Goal: Task Accomplishment & Management: Complete application form

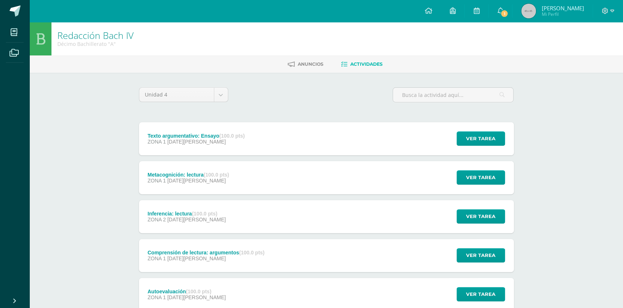
click at [558, 88] on div "Redacción [PERSON_NAME] IV Décimo Bachillerato "A" [GEOGRAPHIC_DATA] Actividade…" at bounding box center [325, 210] width 593 height 377
click at [197, 175] on div "Metacognición: lectura (100.0 pts)" at bounding box center [188, 175] width 82 height 6
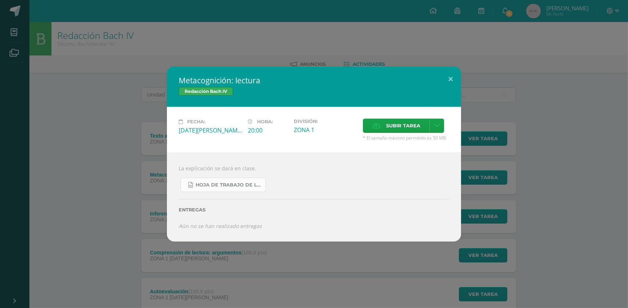
click at [213, 187] on span "Hoja de trabajo de lectura.docx" at bounding box center [228, 185] width 66 height 6
click at [515, 80] on div "Metacognición: lectura Redacción Bach IV Fecha: Lunes 11 de Agosto Hora: 20:00 …" at bounding box center [314, 154] width 622 height 175
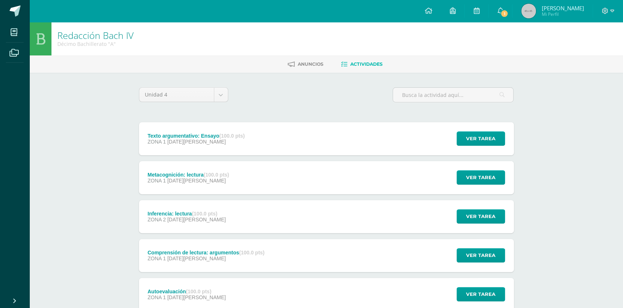
click at [183, 219] on span "06 de Agosto" at bounding box center [196, 220] width 58 height 6
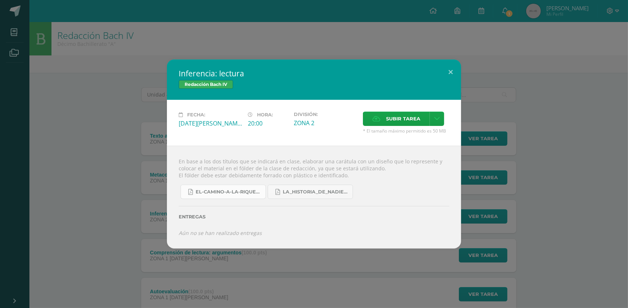
click at [243, 191] on span "El-camino-a-la-riqueza.pdf" at bounding box center [228, 192] width 66 height 6
click at [138, 155] on div "Inferencia: lectura Redacción Bach IV Fecha: Miércoles 06 de Agosto Hora: 20:00…" at bounding box center [314, 154] width 622 height 189
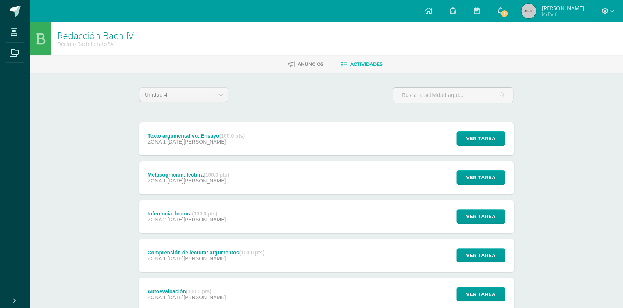
click at [204, 259] on div "ZONA 1 04 de Agosto" at bounding box center [205, 259] width 117 height 6
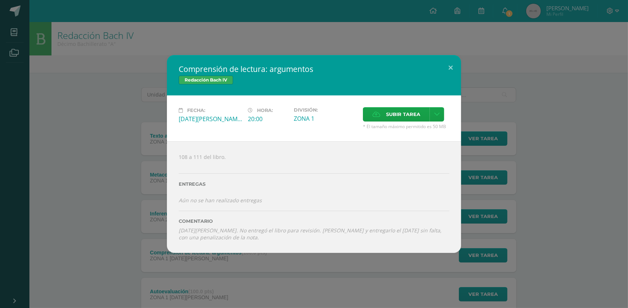
click at [150, 240] on div "Comprensión de lectura: argumentos Redacción Bach IV Fecha: Lunes 04 de Agosto …" at bounding box center [314, 154] width 622 height 198
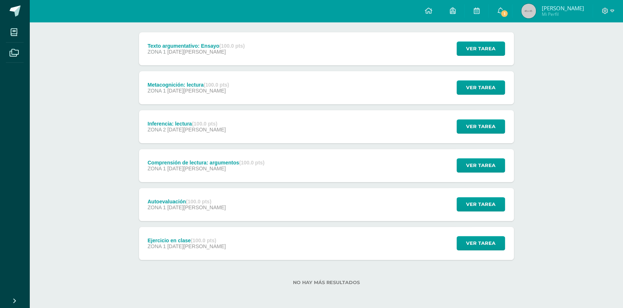
scroll to position [91, 0]
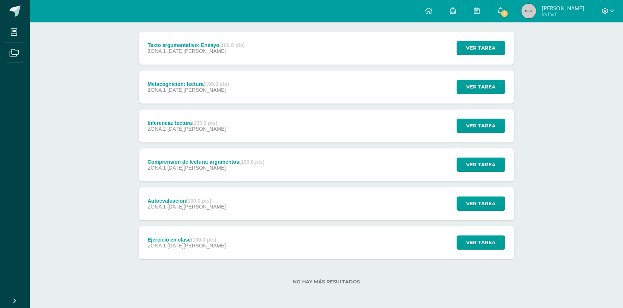
click at [178, 238] on div "Ejercicio en clase (100.0 pts)" at bounding box center [186, 240] width 78 height 6
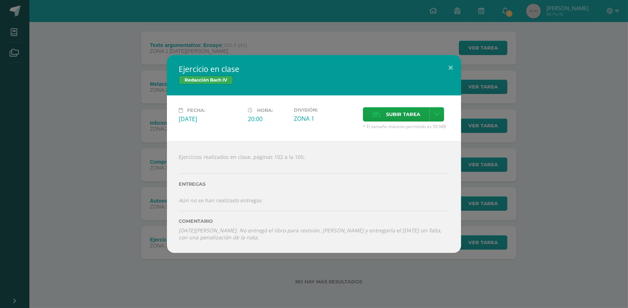
click at [114, 228] on div "Ejercicio en clase Redacción Bach IV Fecha: Jueves 24 de Julio Hora: 20:00 Divi…" at bounding box center [314, 154] width 622 height 198
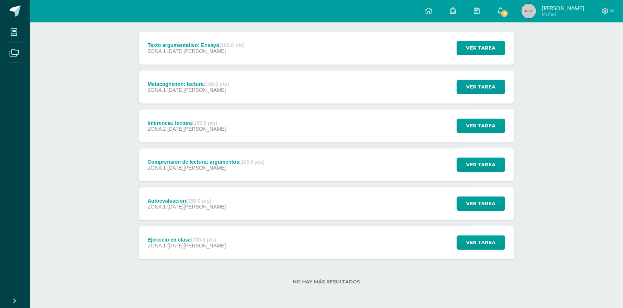
click at [190, 198] on strong "(100.0 pts)" at bounding box center [198, 201] width 25 height 6
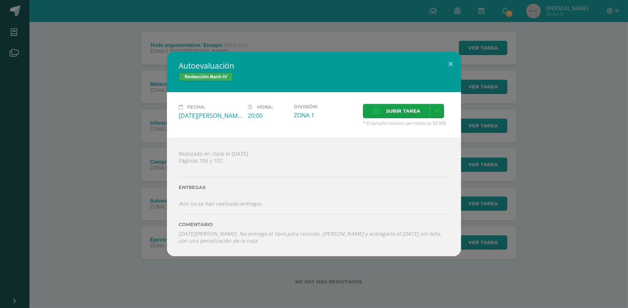
click at [132, 198] on div "Autoevaluación Redacción Bach IV Fecha: Lunes 04 de Agosto Hora: 20:00 División…" at bounding box center [314, 154] width 622 height 205
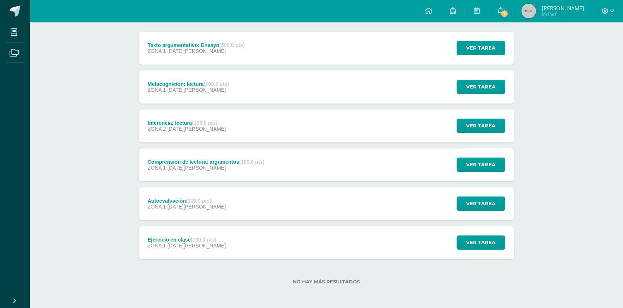
click at [208, 159] on div "Comprensión de lectura: argumentos (100.0 pts)" at bounding box center [205, 162] width 117 height 6
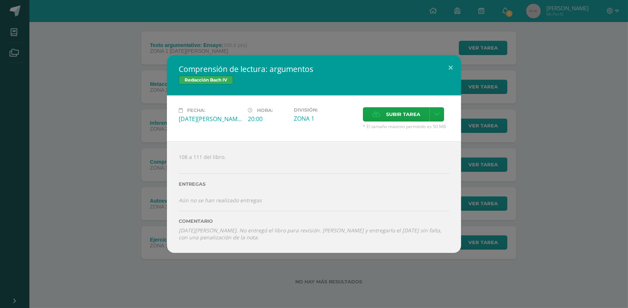
click at [103, 158] on div "Comprensión de lectura: argumentos Redacción Bach IV Fecha: Lunes 04 de Agosto …" at bounding box center [314, 154] width 622 height 198
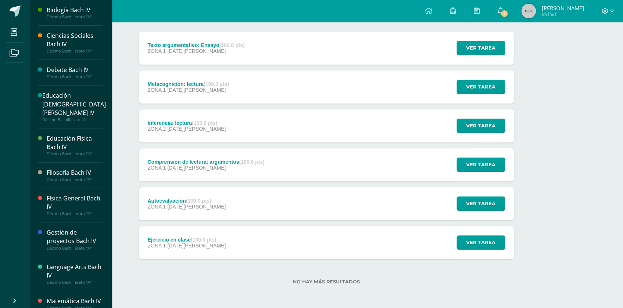
click at [70, 15] on div "Décimo Bachillerato "A"" at bounding box center [75, 16] width 56 height 5
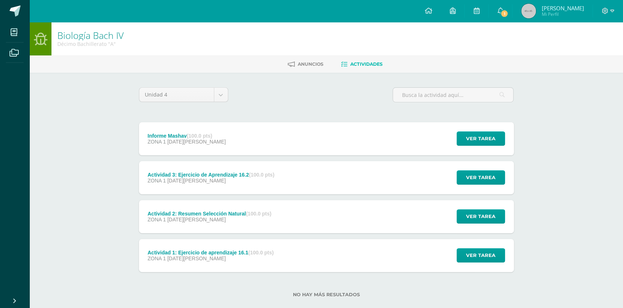
click at [191, 140] on span "12 de Agosto" at bounding box center [196, 142] width 58 height 6
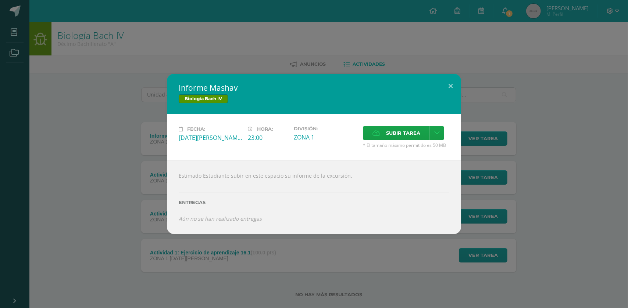
drag, startPoint x: 337, startPoint y: 63, endPoint x: 241, endPoint y: 0, distance: 115.0
click at [333, 58] on div "Informe Mashav Biología Bach IV Fecha: Martes 12 de Agosto Hora: 23:00 División…" at bounding box center [314, 154] width 628 height 308
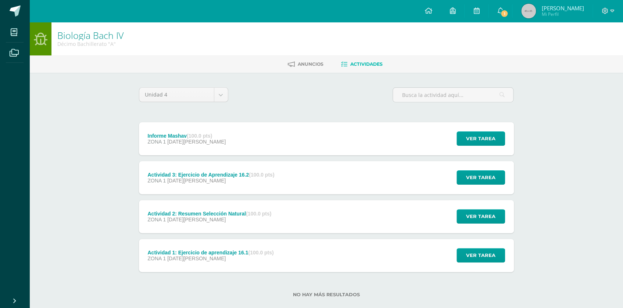
click at [186, 134] on div "Informe Mashav (100.0 pts)" at bounding box center [186, 136] width 78 height 6
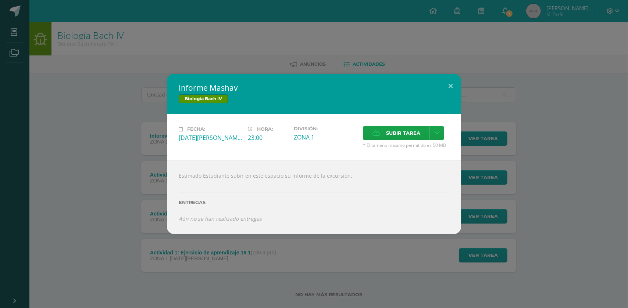
click at [251, 178] on div "Estimado Estudiante subir en este espacio su informe de la excursión. Entregas …" at bounding box center [314, 197] width 294 height 74
drag, startPoint x: 243, startPoint y: 202, endPoint x: 238, endPoint y: 205, distance: 5.5
click at [242, 202] on label "Entregas" at bounding box center [314, 203] width 270 height 6
click at [238, 205] on label "Entregas" at bounding box center [314, 203] width 270 height 6
click at [137, 204] on div "Informe Mashav Biología Bach IV Fecha: Martes 12 de Agosto Hora: 23:00 División…" at bounding box center [314, 154] width 622 height 161
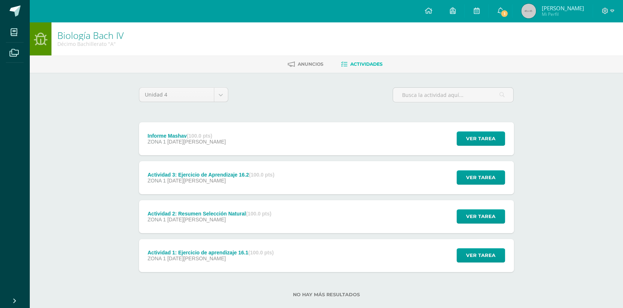
click at [177, 172] on div "Actividad 3: Ejercicio de Aprendizaje 16.2 (100.0 pts)" at bounding box center [210, 175] width 127 height 6
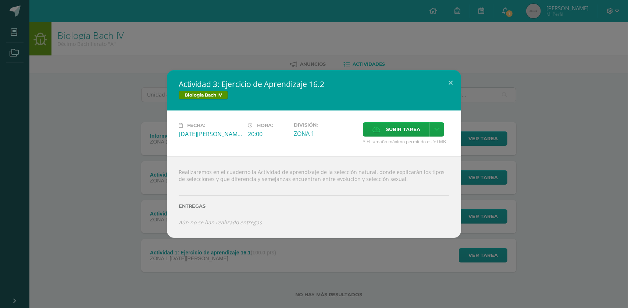
click at [133, 172] on div "Actividad 3: Ejercicio de Aprendizaje 16.2 Biología Bach IV Fecha: Martes 12 de…" at bounding box center [314, 154] width 622 height 168
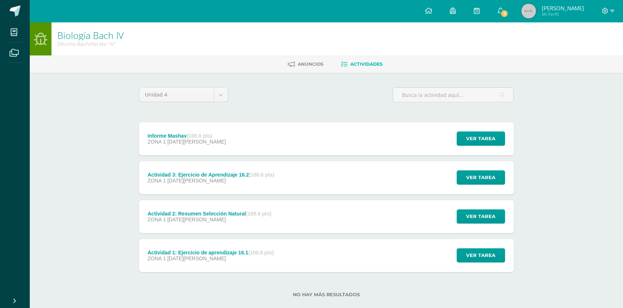
click at [245, 223] on div "Actividad 2: Resumen Selección Natural (100.0 pts) ZONA 1 12 de Agosto" at bounding box center [209, 216] width 141 height 33
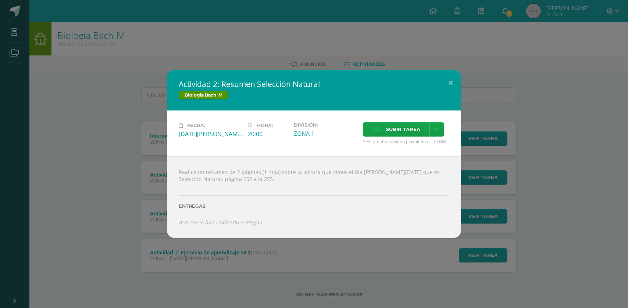
click at [125, 205] on div "Actividad 2: Resumen Selección Natural Biología Bach IV Fecha: Martes 12 de Ago…" at bounding box center [314, 154] width 622 height 168
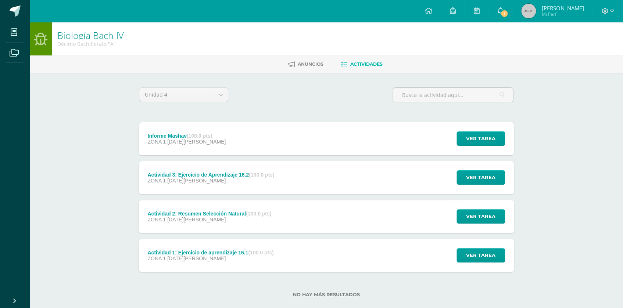
click at [200, 254] on div "Actividad 1: Ejercicio de aprendizaje 16.1 (100.0 pts)" at bounding box center [210, 253] width 126 height 6
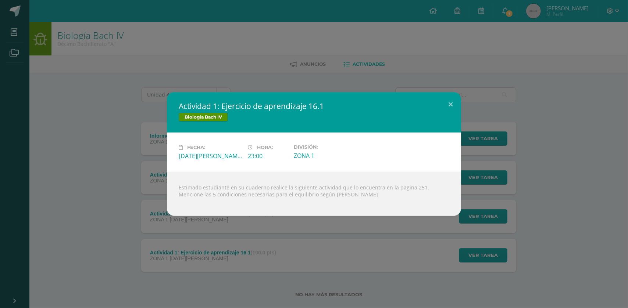
click at [80, 203] on div "Actividad 1: Ejercicio de aprendizaje 16.1 Biología Bach IV Fecha: Martes 05 de…" at bounding box center [314, 154] width 622 height 124
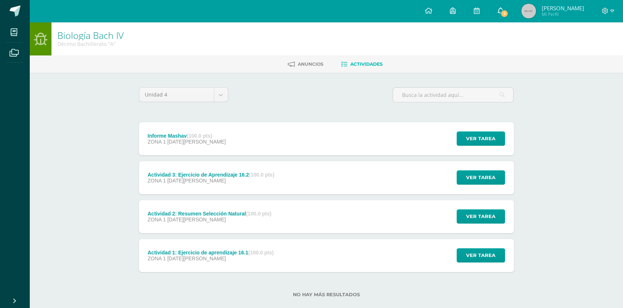
click at [508, 8] on link "1" at bounding box center [500, 11] width 24 height 22
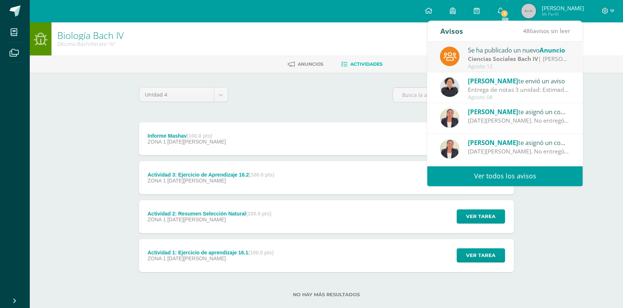
click at [513, 176] on link "Ver todos los avisos" at bounding box center [504, 176] width 155 height 20
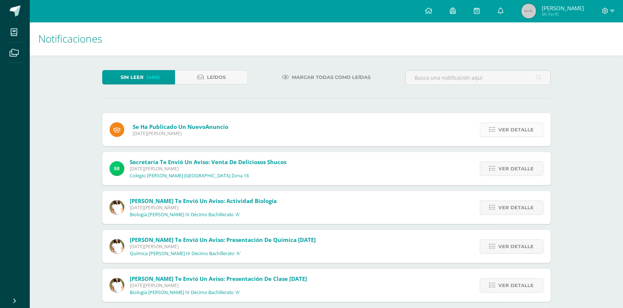
click at [513, 131] on span "Ver detalle" at bounding box center [515, 130] width 35 height 14
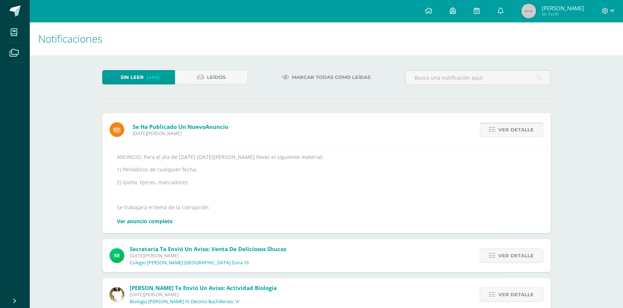
click at [511, 131] on span "Ver detalle" at bounding box center [515, 130] width 35 height 14
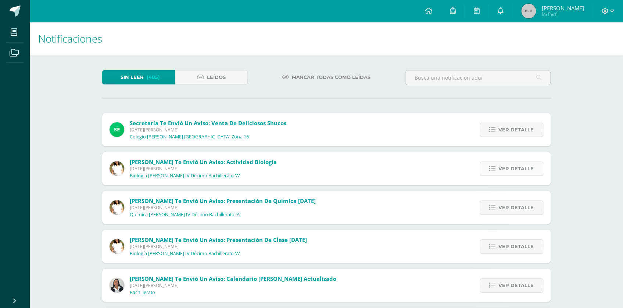
click at [507, 173] on span "Ver detalle" at bounding box center [515, 169] width 35 height 14
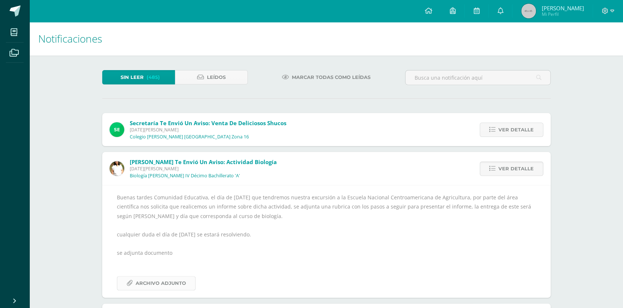
click at [175, 281] on span "Archivo Adjunto" at bounding box center [161, 284] width 50 height 14
click at [229, 172] on span "Miércoles 06 de Agosto de 2025" at bounding box center [203, 169] width 147 height 6
click at [222, 80] on span "Leídos" at bounding box center [216, 78] width 19 height 14
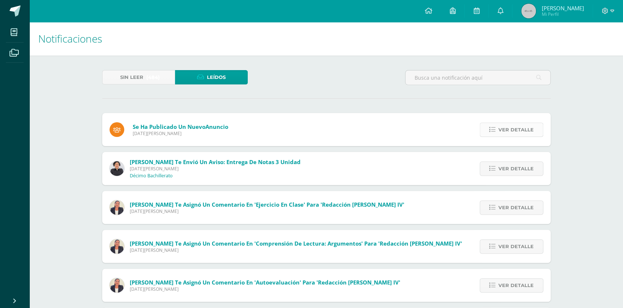
click at [505, 127] on span "Ver detalle" at bounding box center [515, 130] width 35 height 14
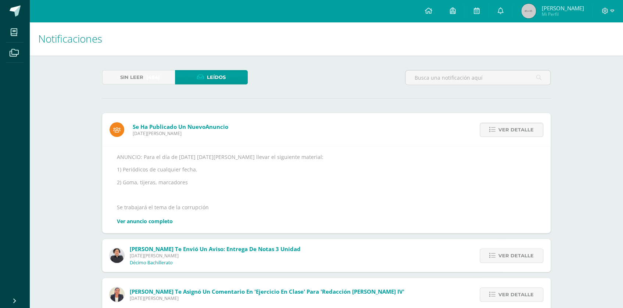
click at [146, 85] on div "Sin leer (484) Leídos" at bounding box center [174, 80] width 151 height 21
click at [152, 77] on span "(484)" at bounding box center [153, 78] width 14 height 14
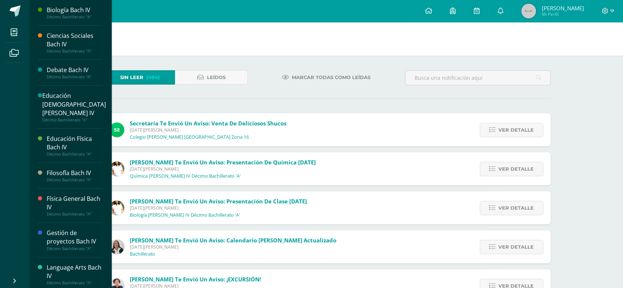
click at [63, 12] on div "Biología Bach IV" at bounding box center [75, 10] width 56 height 8
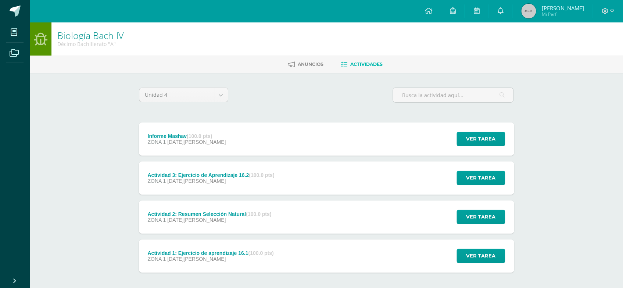
click at [213, 133] on div "Informe Mashav (100.0 pts) ZONA 1 [DATE][PERSON_NAME]" at bounding box center [187, 138] width 96 height 33
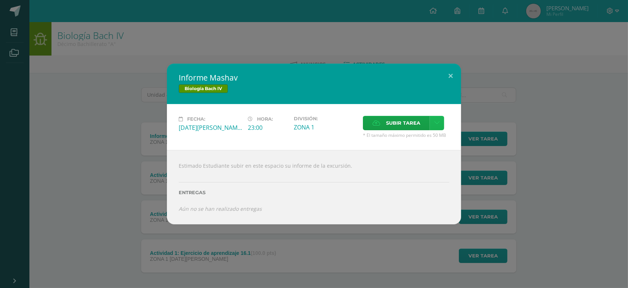
click at [441, 121] on link at bounding box center [437, 123] width 14 height 14
click at [418, 136] on span "Subir enlace" at bounding box center [405, 138] width 31 height 7
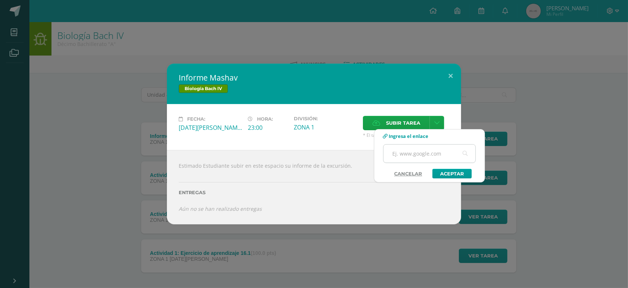
click at [421, 145] on input "text" at bounding box center [429, 153] width 92 height 18
paste input "[URL][DOMAIN_NAME]"
type input "[URL][DOMAIN_NAME]"
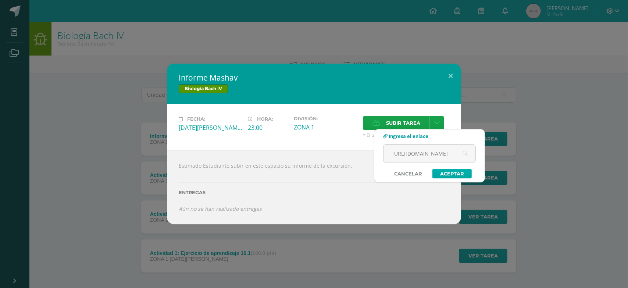
click at [442, 176] on link "Aceptar" at bounding box center [451, 174] width 39 height 10
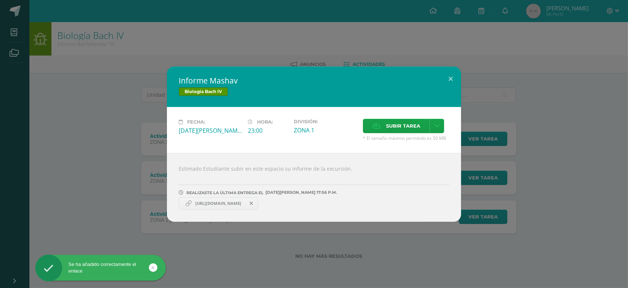
click at [542, 139] on div "Informe Mashav Biología [PERSON_NAME] IV Fecha: [DATE][PERSON_NAME] Hora: 23:00…" at bounding box center [314, 144] width 622 height 155
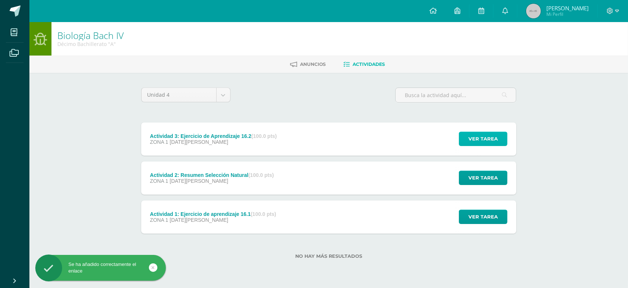
click at [475, 141] on span "Ver tarea" at bounding box center [482, 139] width 29 height 14
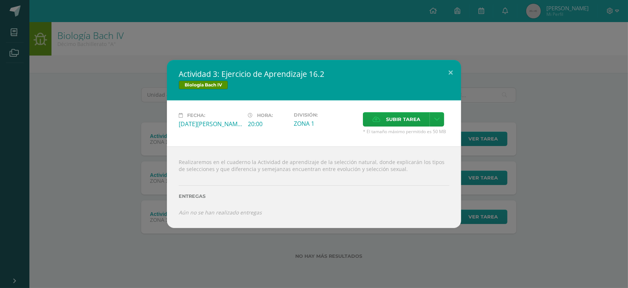
click at [520, 93] on div "Actividad 3: Ejercicio de Aprendizaje 16.2 Biología [PERSON_NAME] IV Fecha: [DA…" at bounding box center [314, 144] width 622 height 168
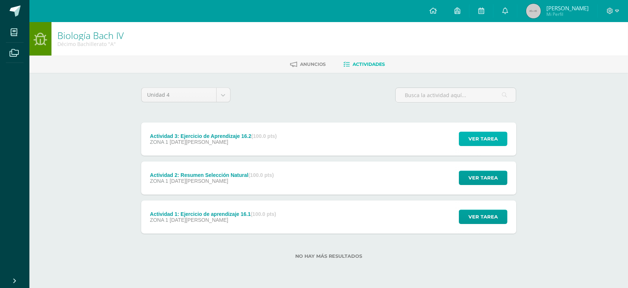
click at [459, 132] on button "Ver tarea" at bounding box center [483, 139] width 49 height 14
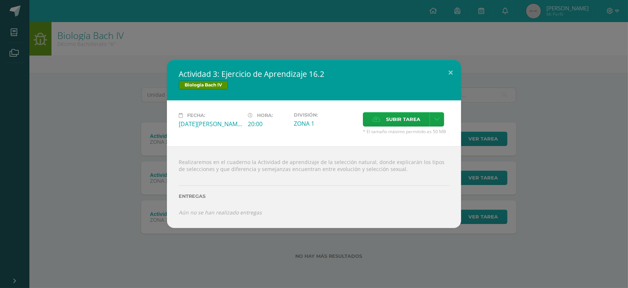
click at [555, 168] on div "Actividad 3: Ejercicio de Aprendizaje 16.2 Biología [PERSON_NAME] IV Fecha: [DA…" at bounding box center [314, 144] width 622 height 168
